Goal: Information Seeking & Learning: Find specific page/section

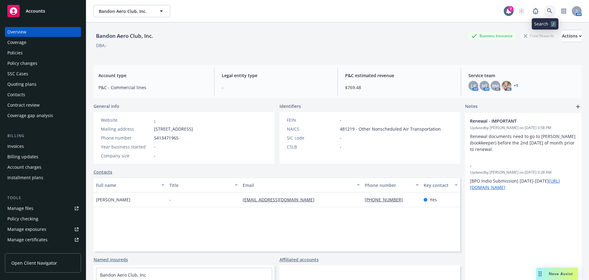
click at [547, 10] on icon at bounding box center [550, 11] width 6 height 6
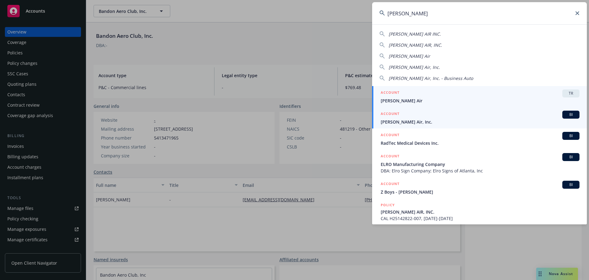
type input "[PERSON_NAME]"
click at [384, 120] on span "[PERSON_NAME] Air, Inc." at bounding box center [480, 121] width 199 height 6
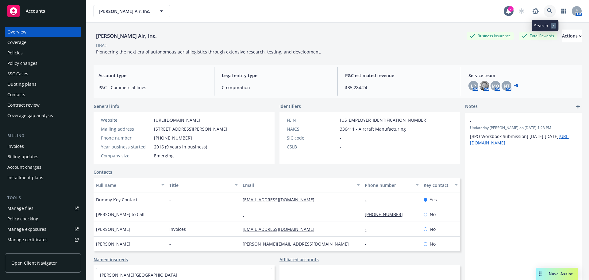
click at [547, 10] on icon at bounding box center [549, 10] width 5 height 5
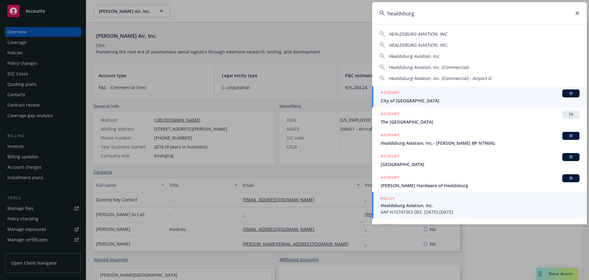
type input "healdsburg"
click at [424, 205] on span "Healdsburg Aviation, Inc." at bounding box center [480, 205] width 199 height 6
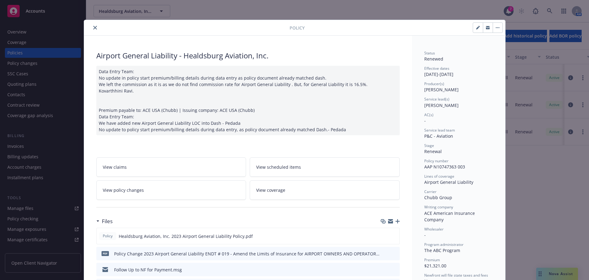
click at [96, 27] on button "close" at bounding box center [94, 27] width 7 height 7
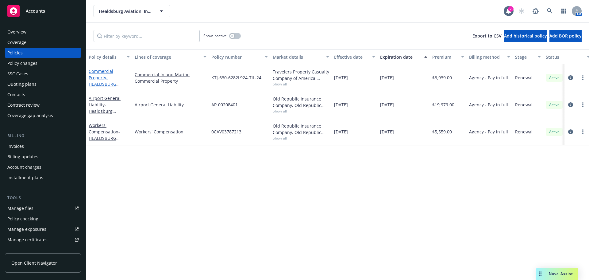
click at [106, 85] on span "- HEALDSBURG AVIATION, INC." at bounding box center [104, 84] width 31 height 19
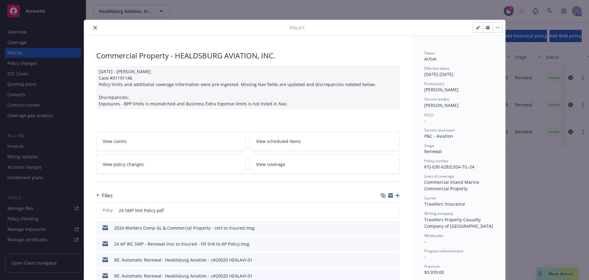
click at [94, 28] on button "close" at bounding box center [94, 27] width 7 height 7
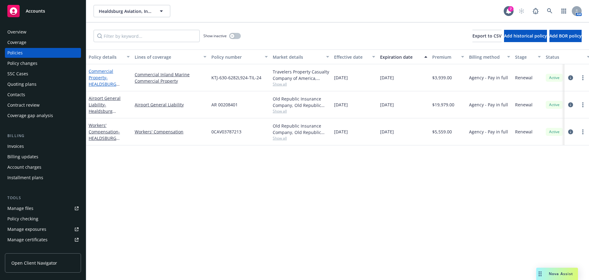
click at [98, 82] on span "- HEALDSBURG AVIATION, INC." at bounding box center [104, 84] width 31 height 19
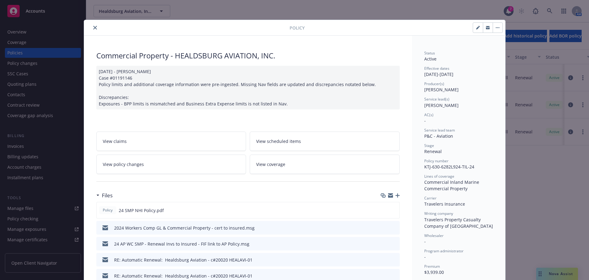
click at [93, 29] on icon "close" at bounding box center [95, 28] width 4 height 4
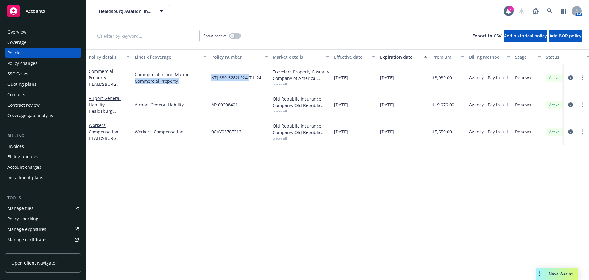
drag, startPoint x: 203, startPoint y: 75, endPoint x: 248, endPoint y: 80, distance: 44.7
click at [248, 80] on div "Commercial Property - HEALDSBURG AVIATION, INC. Commercial Inland Marine Commer…" at bounding box center [382, 77] width 592 height 27
click at [249, 84] on div "KTJ-630-6282L924-TIL-24" at bounding box center [239, 77] width 61 height 27
drag, startPoint x: 212, startPoint y: 78, endPoint x: 254, endPoint y: 79, distance: 42.1
click at [254, 79] on span "KTJ-630-6282L924-TIL-24" at bounding box center [236, 77] width 50 height 6
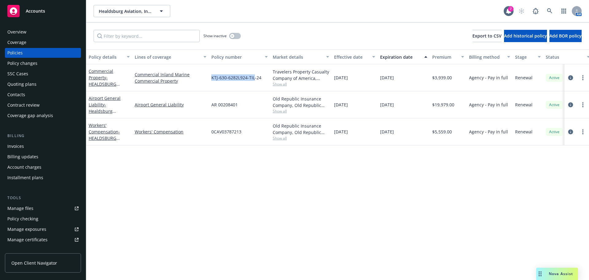
copy span "KTJ-630-6282L924-TIL"
click at [553, 10] on link at bounding box center [550, 11] width 12 height 12
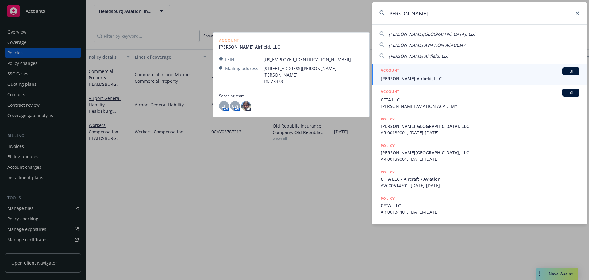
type input "[PERSON_NAME]"
click at [400, 78] on span "[PERSON_NAME] Airfield, LLC" at bounding box center [480, 78] width 199 height 6
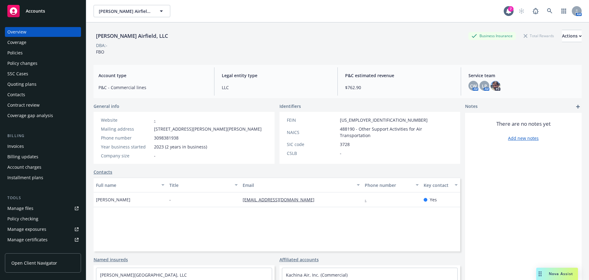
click at [36, 55] on div "Policies" at bounding box center [42, 53] width 71 height 10
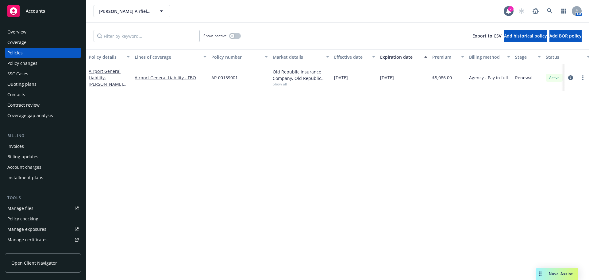
click at [29, 75] on div "SSC Cases" at bounding box center [42, 74] width 71 height 10
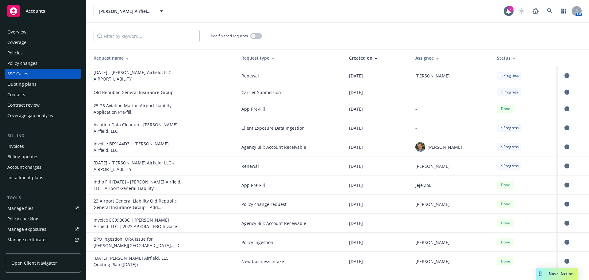
click at [566, 76] on icon "circleInformation" at bounding box center [567, 75] width 5 height 5
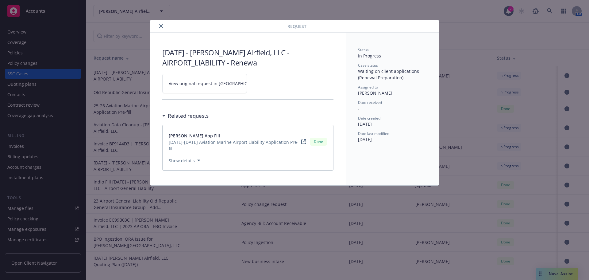
click at [192, 87] on link "View original request in [GEOGRAPHIC_DATA]" at bounding box center [204, 83] width 85 height 19
click at [162, 27] on icon "close" at bounding box center [161, 26] width 4 height 4
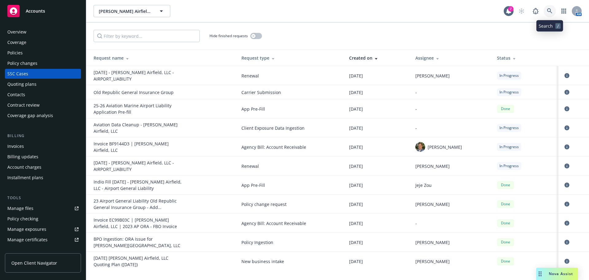
click at [552, 7] on link at bounding box center [550, 11] width 12 height 12
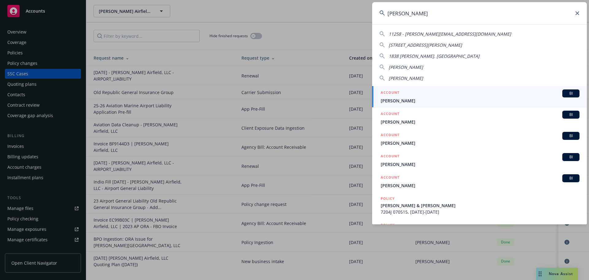
type input "[PERSON_NAME]"
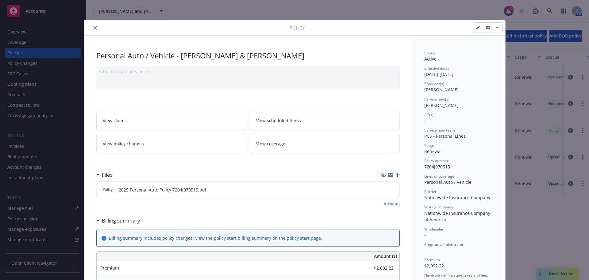
click at [93, 27] on icon "close" at bounding box center [95, 28] width 4 height 4
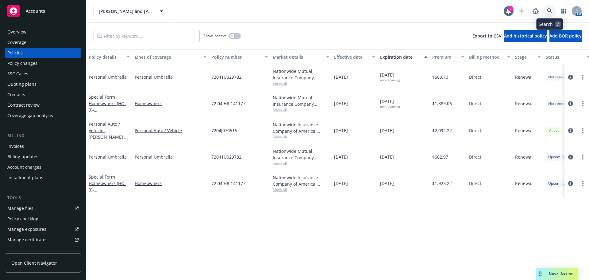
click at [548, 11] on icon at bounding box center [550, 11] width 6 height 6
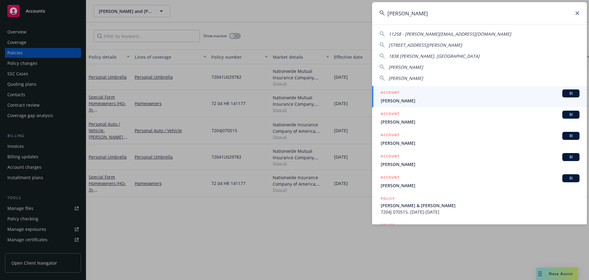
type input "[PERSON_NAME]"
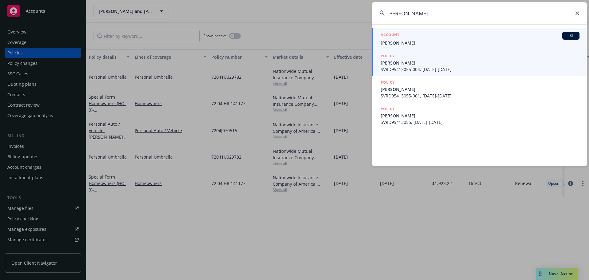
click at [390, 39] on div "ACCOUNT BI" at bounding box center [480, 36] width 199 height 8
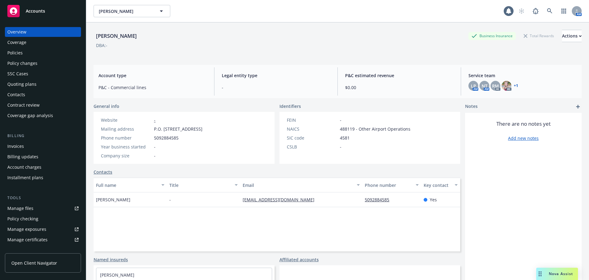
click at [11, 56] on div "Policies" at bounding box center [14, 53] width 15 height 10
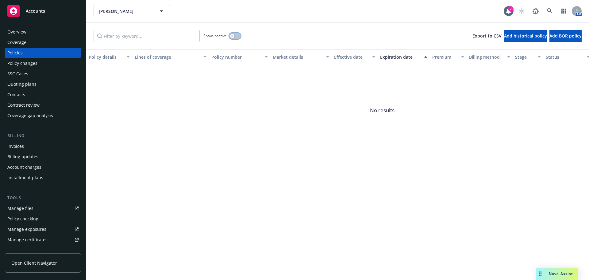
click at [233, 38] on button "button" at bounding box center [235, 36] width 12 height 6
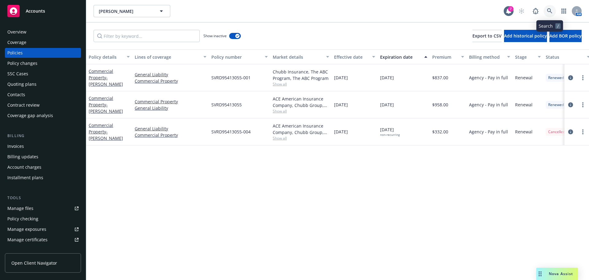
click at [548, 9] on icon at bounding box center [550, 11] width 6 height 6
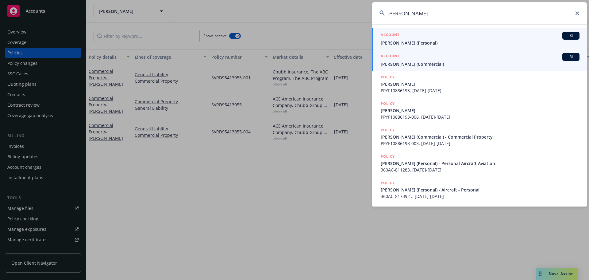
type input "[PERSON_NAME]"
click at [409, 68] on link "ACCOUNT BI [PERSON_NAME] (Commercial)" at bounding box center [479, 59] width 215 height 21
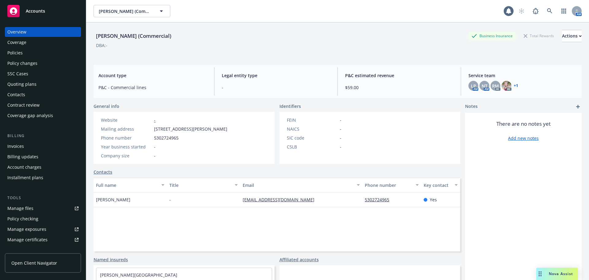
click at [21, 51] on div "Policies" at bounding box center [14, 53] width 15 height 10
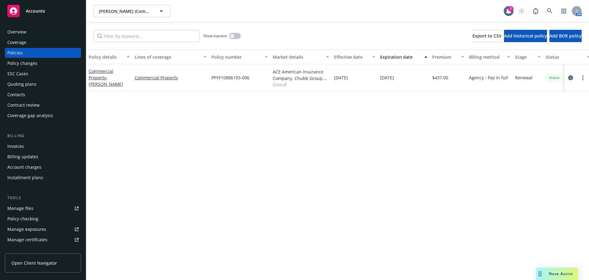
click at [22, 71] on div "SSC Cases" at bounding box center [17, 74] width 21 height 10
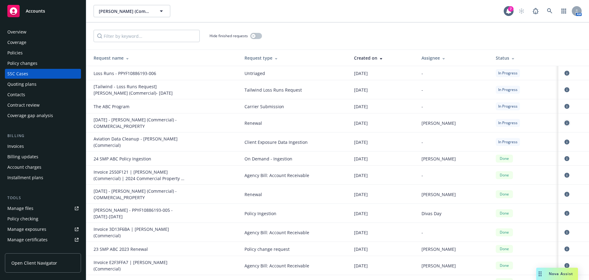
click at [565, 121] on icon "circleInformation" at bounding box center [567, 122] width 5 height 5
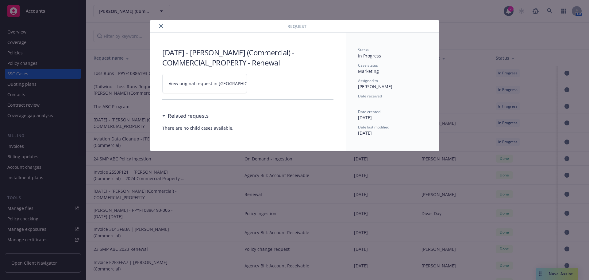
click at [169, 90] on link "View original request in [GEOGRAPHIC_DATA]" at bounding box center [204, 83] width 85 height 19
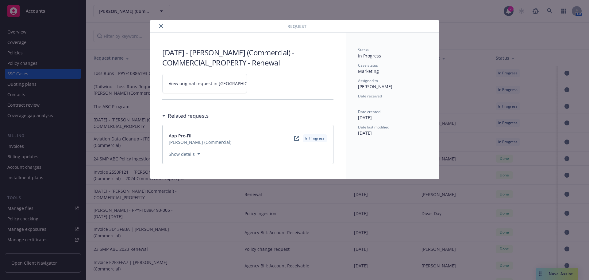
drag, startPoint x: 161, startPoint y: 62, endPoint x: 287, endPoint y: 67, distance: 126.2
click at [287, 67] on div "[DATE] - [PERSON_NAME] (Commercial) - COMMERCIAL_PROPERTY - Renewal View origin…" at bounding box center [248, 106] width 196 height 146
copy h3 "COMMERCIAL_PROPERTY - Renewal"
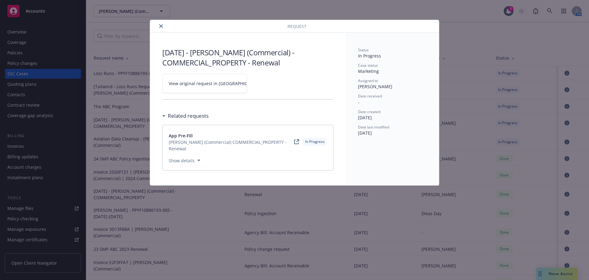
click at [164, 26] on button "close" at bounding box center [160, 25] width 7 height 7
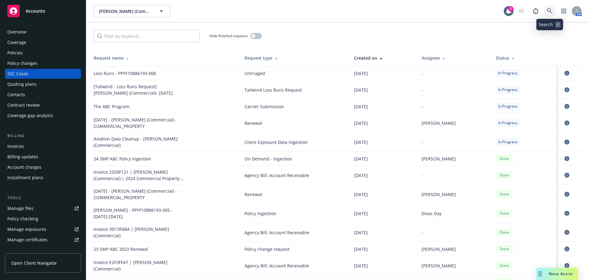
click at [553, 12] on link at bounding box center [550, 11] width 12 height 12
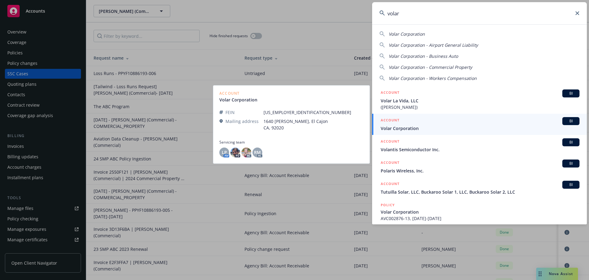
type input "volar"
click at [418, 131] on link "ACCOUNT BI Volar Corporation" at bounding box center [479, 124] width 215 height 21
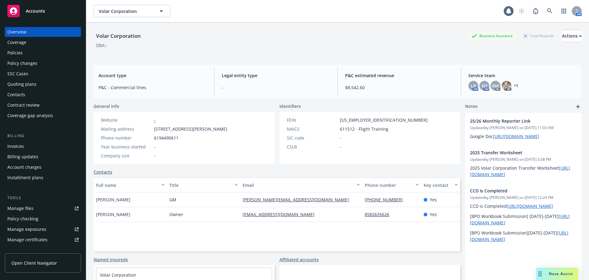
click at [30, 56] on div "Policies" at bounding box center [42, 53] width 71 height 10
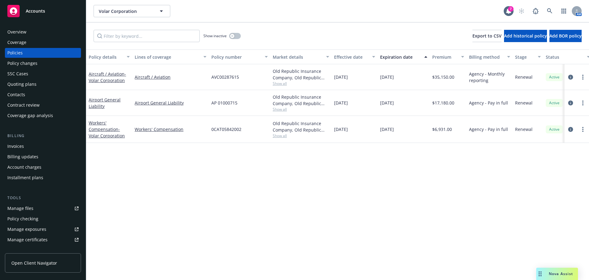
click at [26, 71] on div "SSC Cases" at bounding box center [17, 74] width 21 height 10
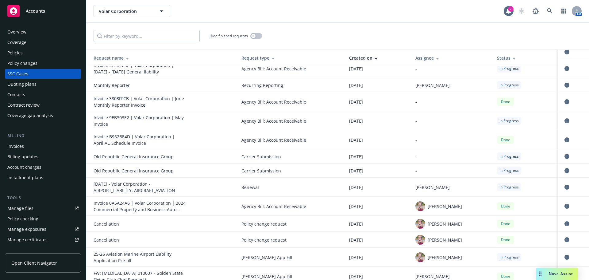
scroll to position [153, 0]
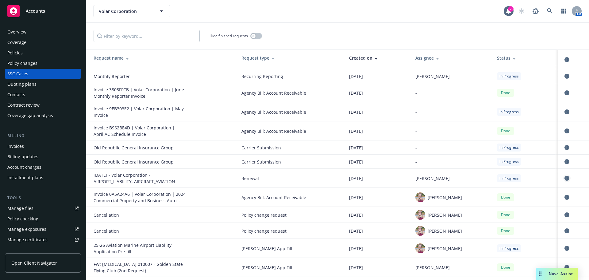
click at [565, 179] on icon "circleInformation" at bounding box center [567, 177] width 5 height 5
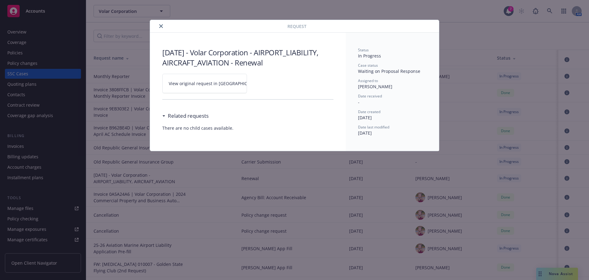
click at [202, 79] on link "View original request in [GEOGRAPHIC_DATA]" at bounding box center [204, 83] width 85 height 19
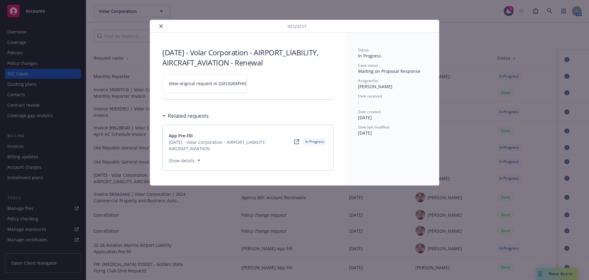
click at [161, 24] on icon "close" at bounding box center [161, 26] width 4 height 4
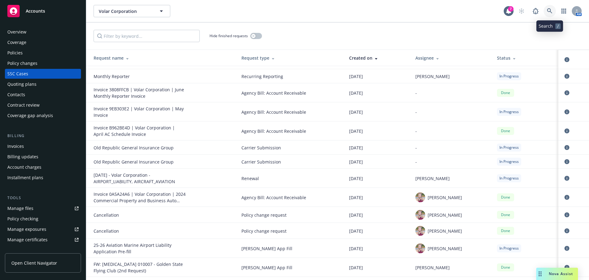
click at [549, 12] on icon at bounding box center [550, 11] width 6 height 6
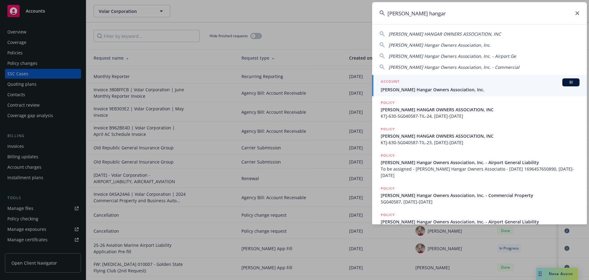
type input "[PERSON_NAME] hangar"
click at [421, 86] on span "[PERSON_NAME] Hangar Owners Association, Inc." at bounding box center [480, 89] width 199 height 6
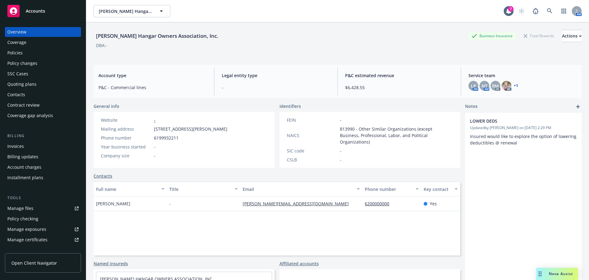
click at [22, 60] on div "Policy changes" at bounding box center [22, 63] width 30 height 10
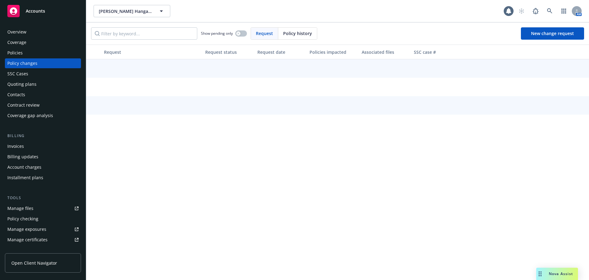
click at [21, 49] on div "Policies" at bounding box center [14, 53] width 15 height 10
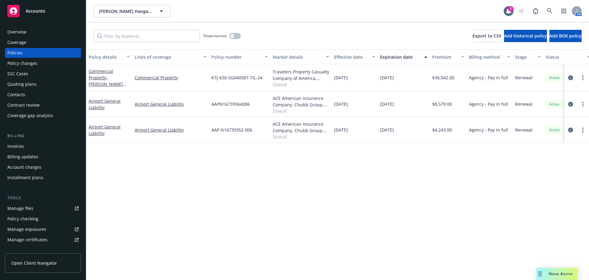
click at [19, 75] on div "SSC Cases" at bounding box center [17, 74] width 21 height 10
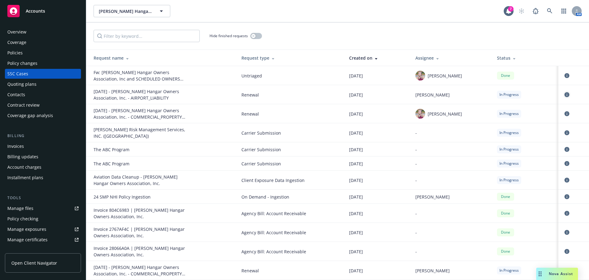
click at [565, 96] on icon "circleInformation" at bounding box center [567, 94] width 5 height 5
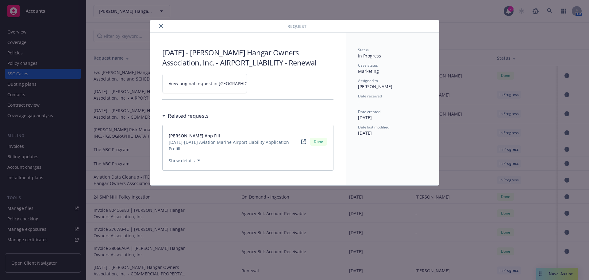
click at [201, 85] on span "View original request in [GEOGRAPHIC_DATA]" at bounding box center [215, 83] width 93 height 6
click at [160, 26] on icon "close" at bounding box center [161, 26] width 4 height 4
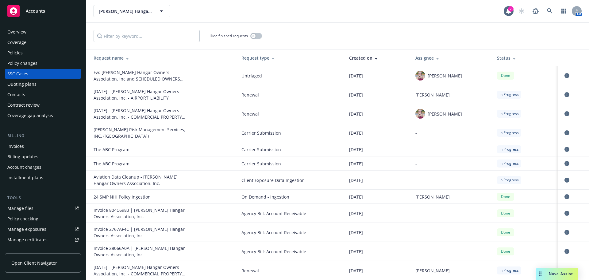
click at [31, 48] on div "Policies" at bounding box center [42, 53] width 71 height 10
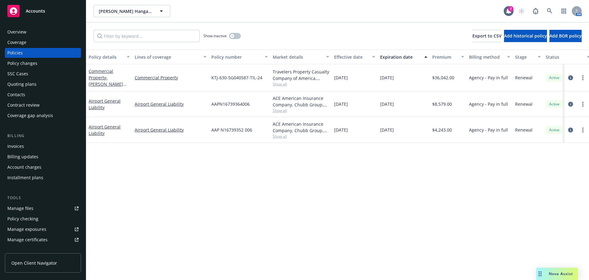
click at [106, 107] on div "Airport General Liability" at bounding box center [109, 104] width 41 height 13
click at [100, 110] on link "Airport General Liability" at bounding box center [105, 104] width 32 height 12
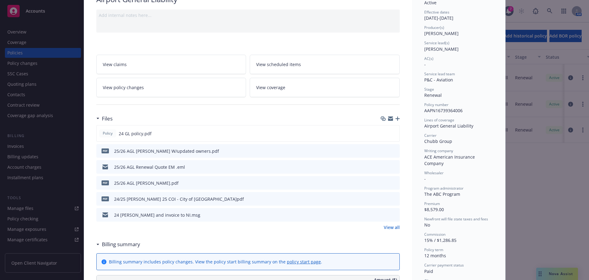
scroll to position [61, 0]
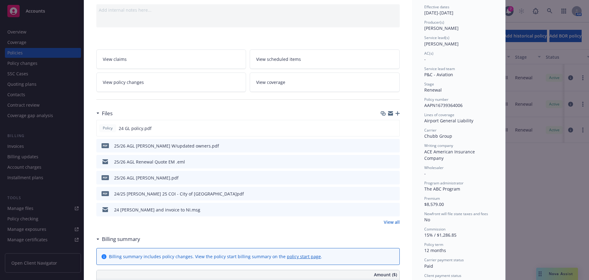
click at [391, 161] on icon "preview file" at bounding box center [394, 161] width 6 height 4
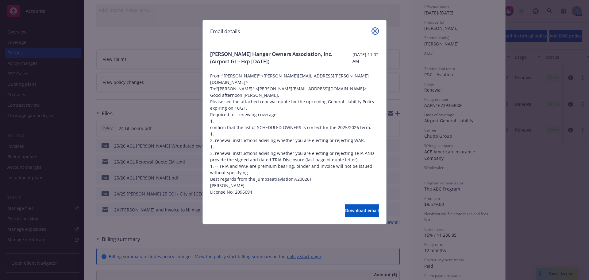
click at [375, 31] on icon "close" at bounding box center [375, 31] width 4 height 4
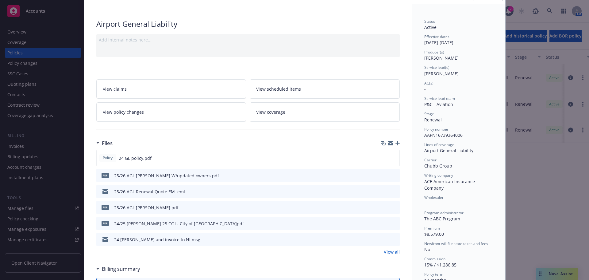
scroll to position [0, 0]
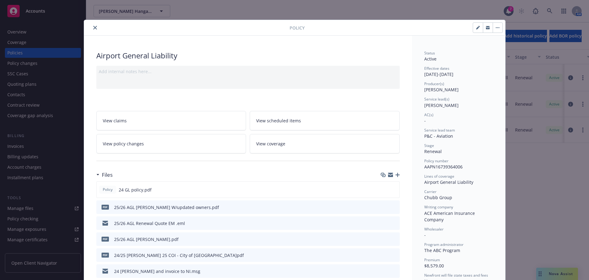
click at [91, 29] on button "close" at bounding box center [94, 27] width 7 height 7
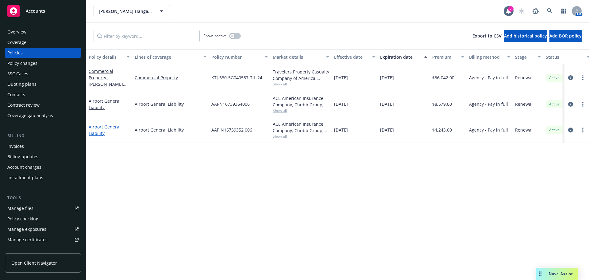
click at [96, 135] on link "Airport General Liability" at bounding box center [105, 130] width 32 height 12
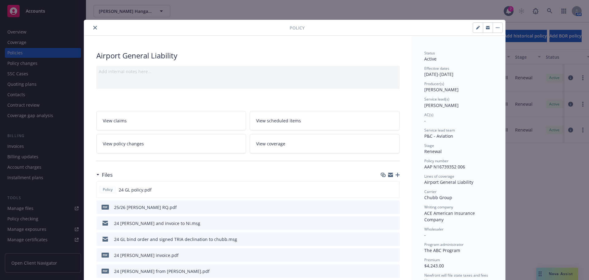
click at [93, 26] on icon "close" at bounding box center [95, 28] width 4 height 4
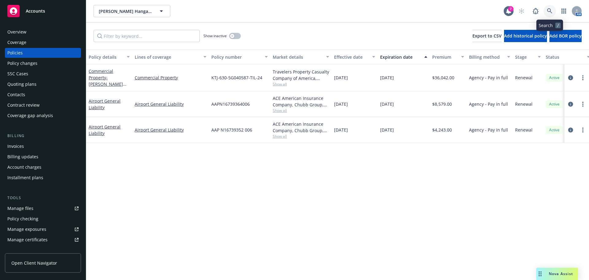
click at [548, 8] on icon at bounding box center [550, 11] width 6 height 6
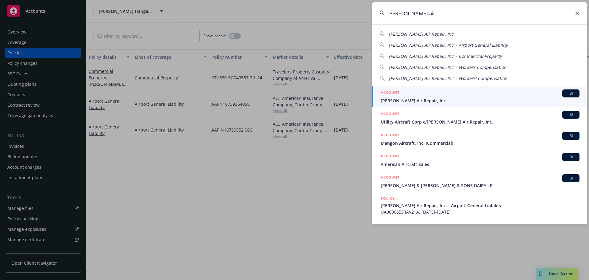
type input "[PERSON_NAME] air"
click at [401, 97] on div "ACCOUNT BI" at bounding box center [480, 93] width 199 height 8
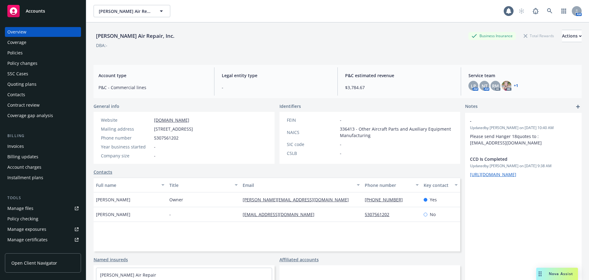
click at [21, 50] on div "Policies" at bounding box center [14, 53] width 15 height 10
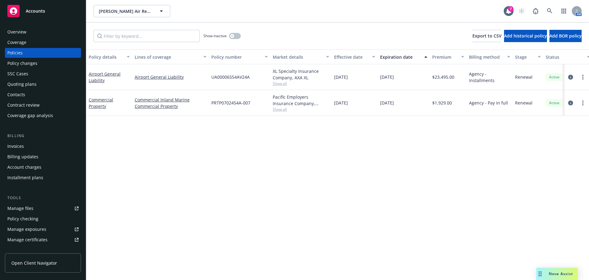
click at [29, 76] on div "SSC Cases" at bounding box center [42, 74] width 71 height 10
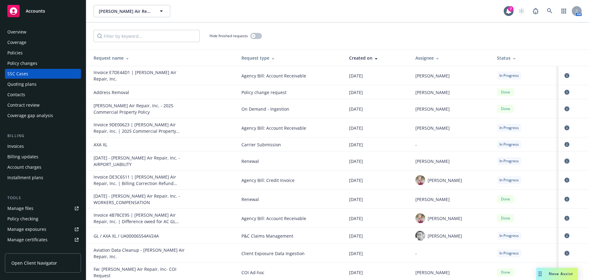
click at [565, 158] on icon "circleInformation" at bounding box center [567, 160] width 5 height 5
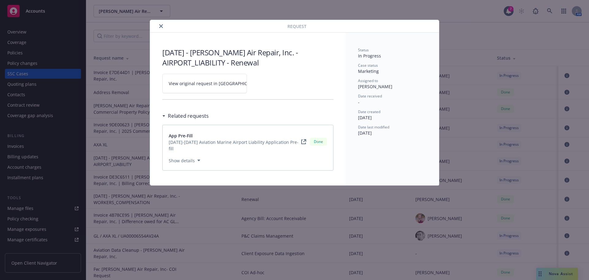
click at [182, 83] on span "View original request in [GEOGRAPHIC_DATA]" at bounding box center [215, 83] width 93 height 6
click at [161, 27] on icon "close" at bounding box center [161, 26] width 4 height 4
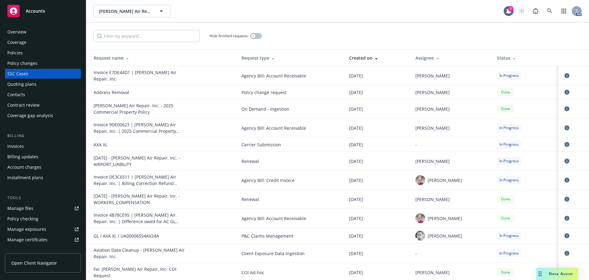
click at [4, 53] on div "Overview Coverage Policies Policy changes SSC Cases Quoting plans Contacts Cont…" at bounding box center [43, 150] width 86 height 260
click at [15, 52] on div "Policies" at bounding box center [14, 53] width 15 height 10
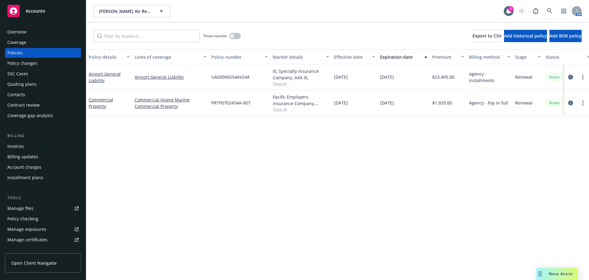
click at [96, 77] on div "Airport General Liability" at bounding box center [109, 77] width 41 height 13
click at [96, 74] on link "Airport General Liability" at bounding box center [105, 77] width 32 height 12
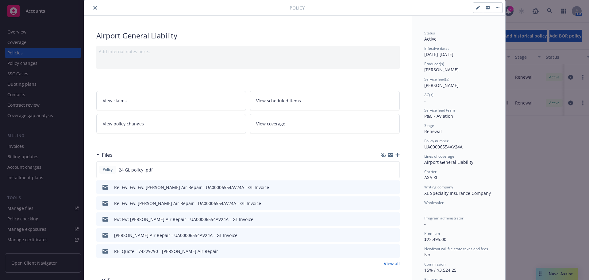
scroll to position [31, 0]
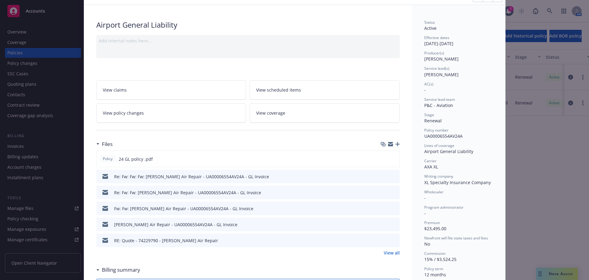
click at [395, 251] on link "View all" at bounding box center [392, 252] width 16 height 6
